Goal: Task Accomplishment & Management: Use online tool/utility

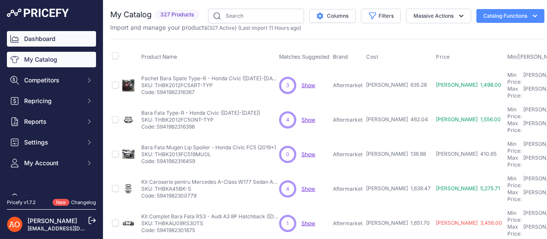
click at [41, 36] on link "Dashboard" at bounding box center [51, 39] width 89 height 16
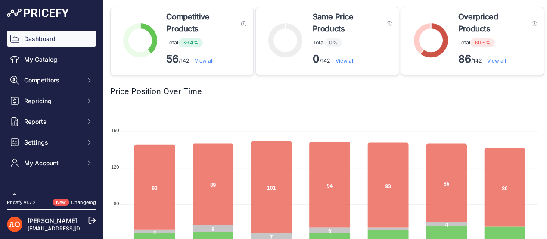
click at [500, 60] on link "View all" at bounding box center [497, 60] width 19 height 6
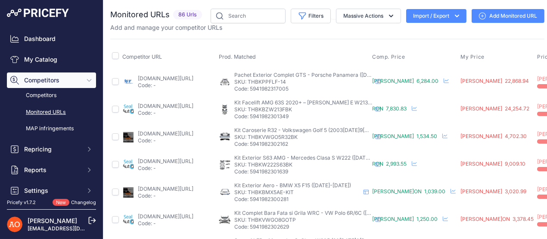
drag, startPoint x: 254, startPoint y: 75, endPoint x: 273, endPoint y: 85, distance: 21.8
click at [273, 81] on div "Pachet Exterior Complet GTS - Porsche Panamera ([DATE]-[DATE], Stil 2018+) Pach…" at bounding box center [304, 82] width 138 height 21
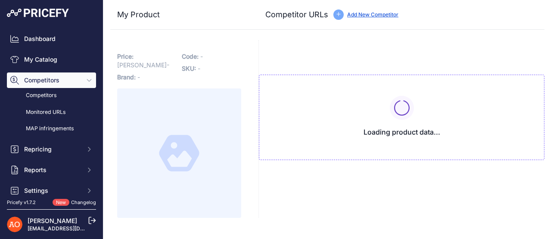
type input "[DOMAIN_NAME][URL]"
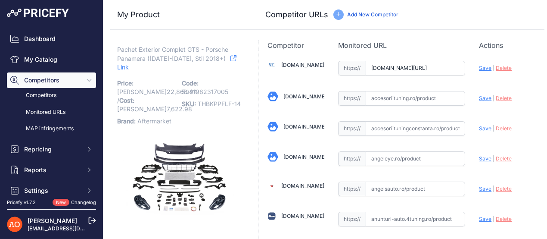
click at [230, 59] on link "Link" at bounding box center [176, 63] width 119 height 20
